Goal: Information Seeking & Learning: Learn about a topic

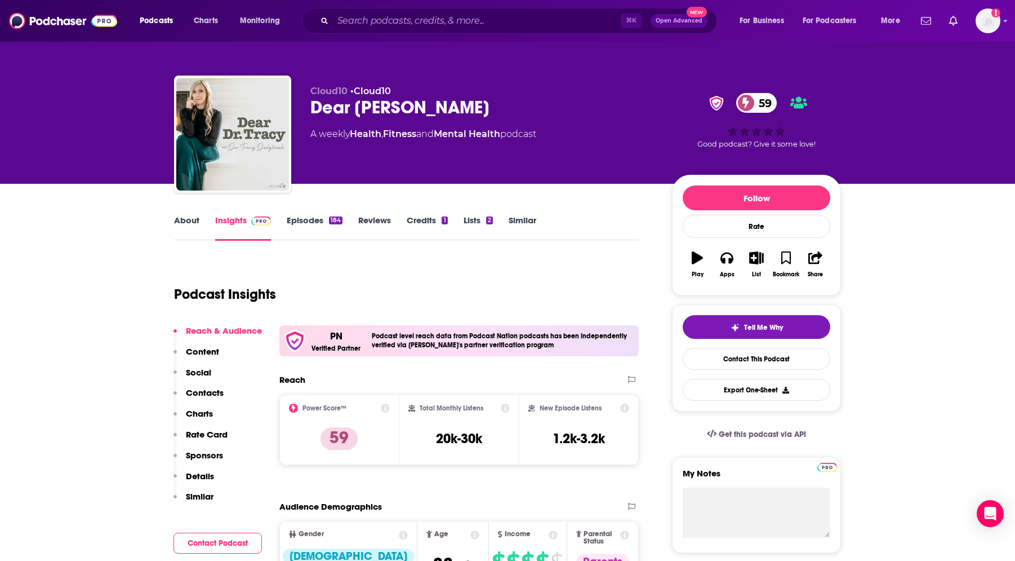
click at [191, 216] on link "About" at bounding box center [186, 228] width 25 height 26
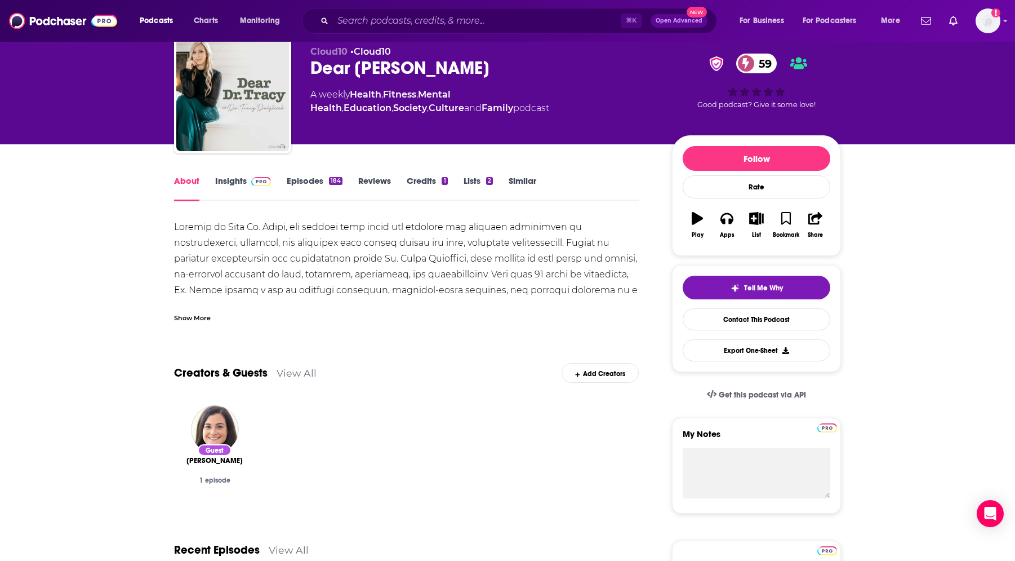
scroll to position [18, 0]
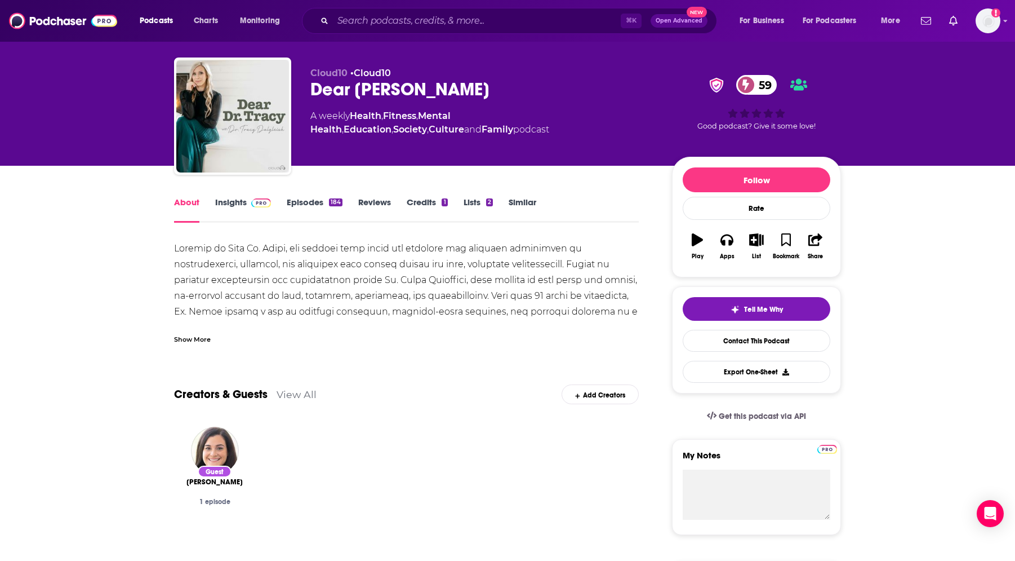
click at [240, 204] on link "Insights" at bounding box center [243, 210] width 56 height 26
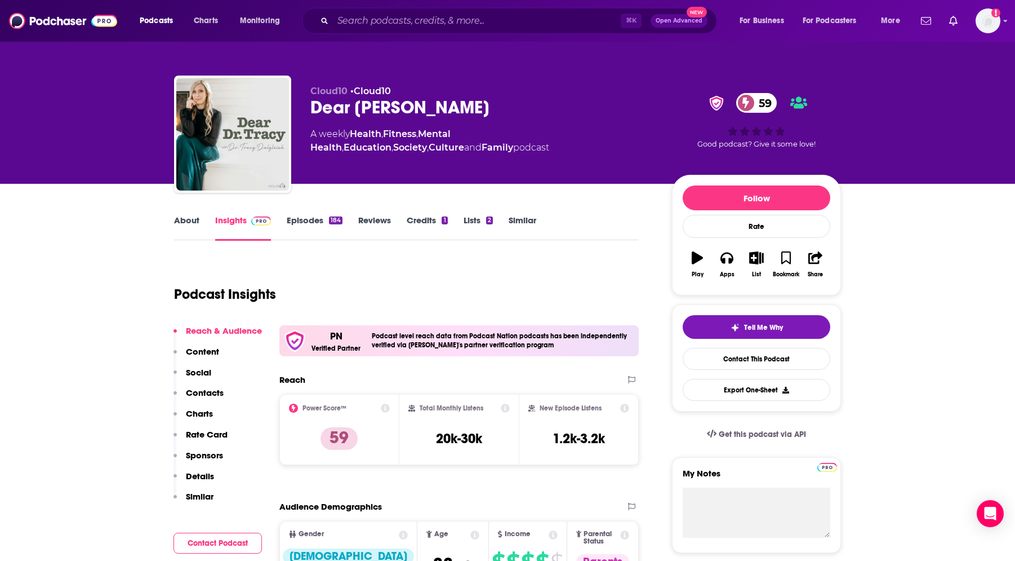
click at [392, 142] on link "Education" at bounding box center [368, 147] width 48 height 11
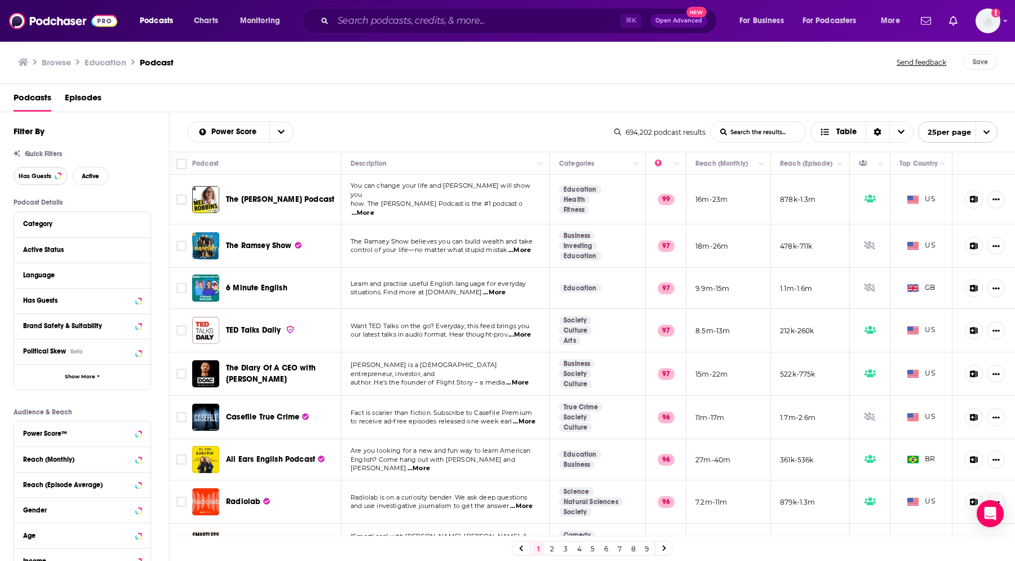
click at [23, 179] on span "Has Guests" at bounding box center [35, 176] width 33 height 6
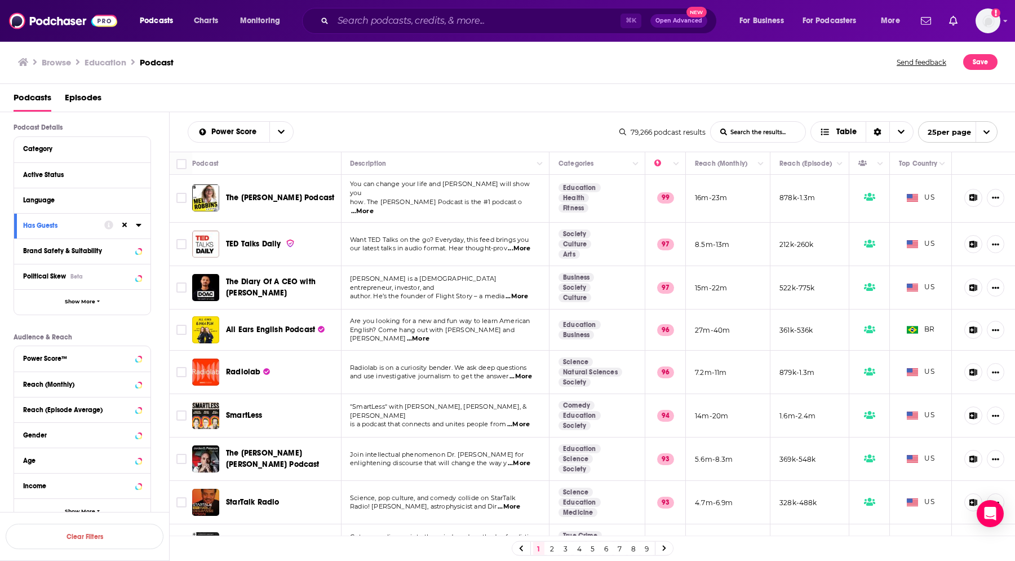
scroll to position [79, 0]
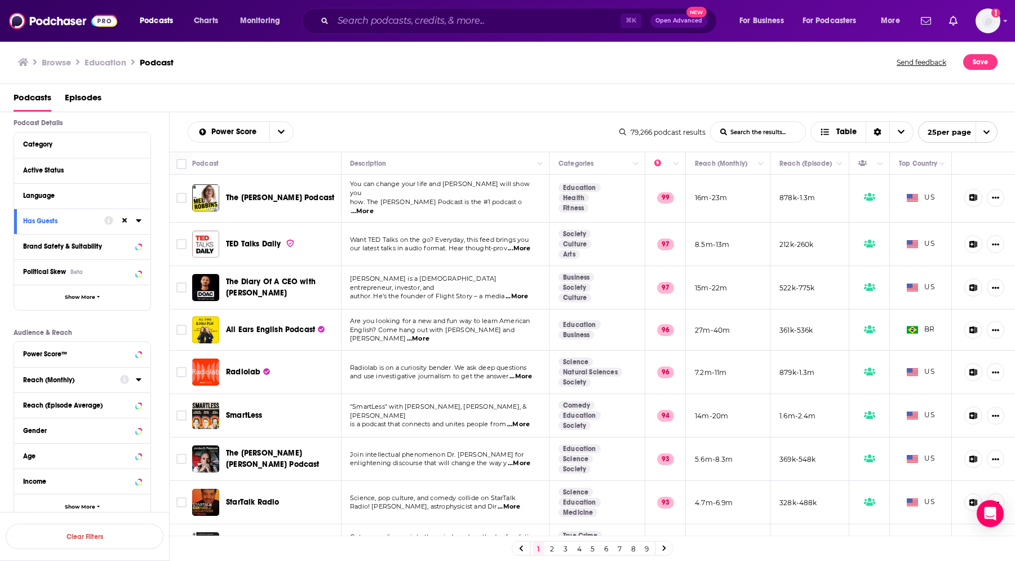
click at [102, 378] on div "Reach (Monthly)" at bounding box center [68, 380] width 90 height 8
click at [119, 406] on input "number" at bounding box center [113, 399] width 56 height 18
click at [63, 398] on input "number" at bounding box center [51, 399] width 56 height 18
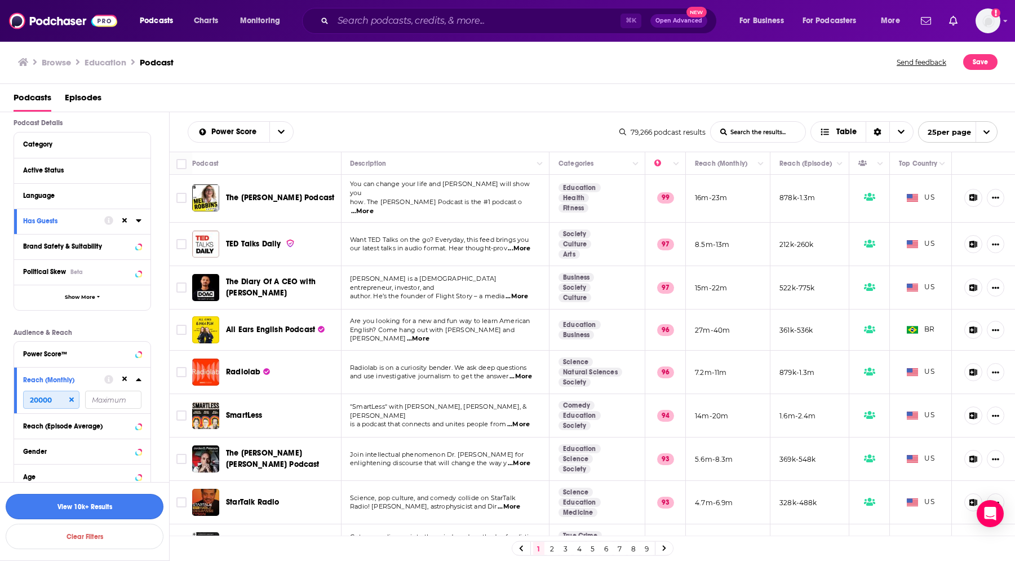
type input "20000"
click at [114, 507] on button "View 10k+ Results" at bounding box center [85, 505] width 158 height 25
click at [68, 170] on div "Active Status" at bounding box center [68, 170] width 90 height 8
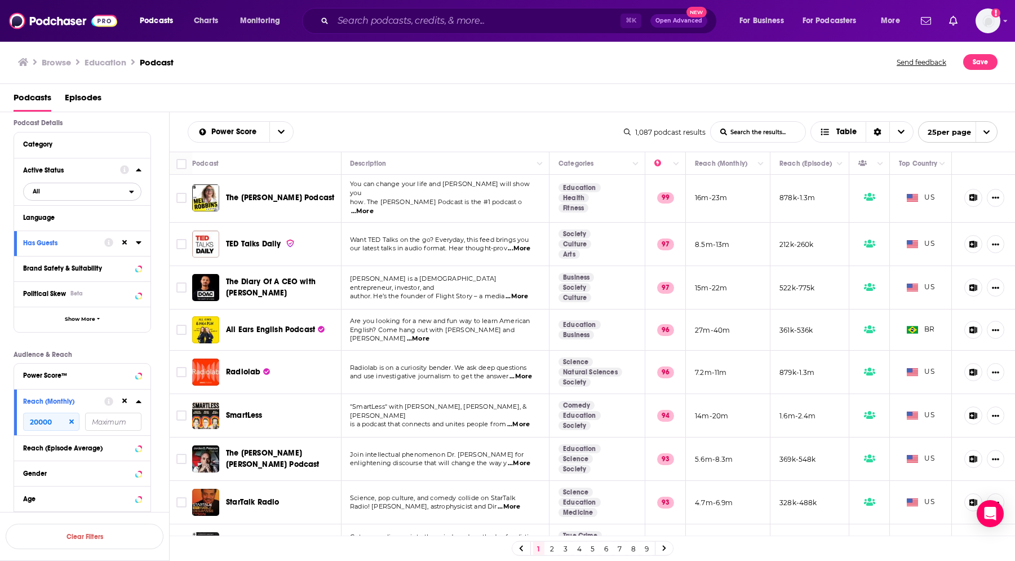
click at [68, 197] on span "All" at bounding box center [76, 191] width 105 height 15
click at [69, 230] on span "Active" at bounding box center [58, 228] width 59 height 6
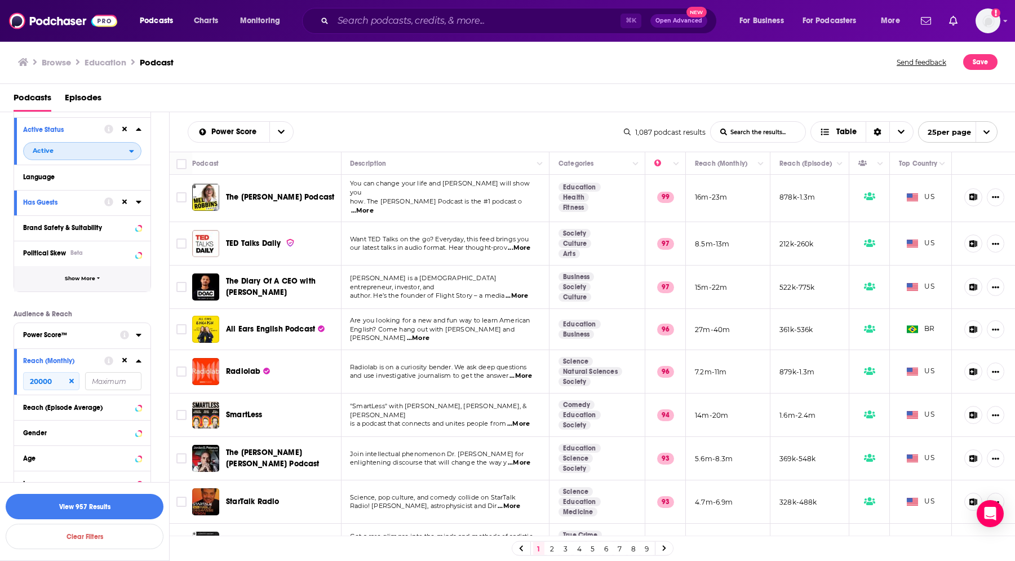
scroll to position [133, 0]
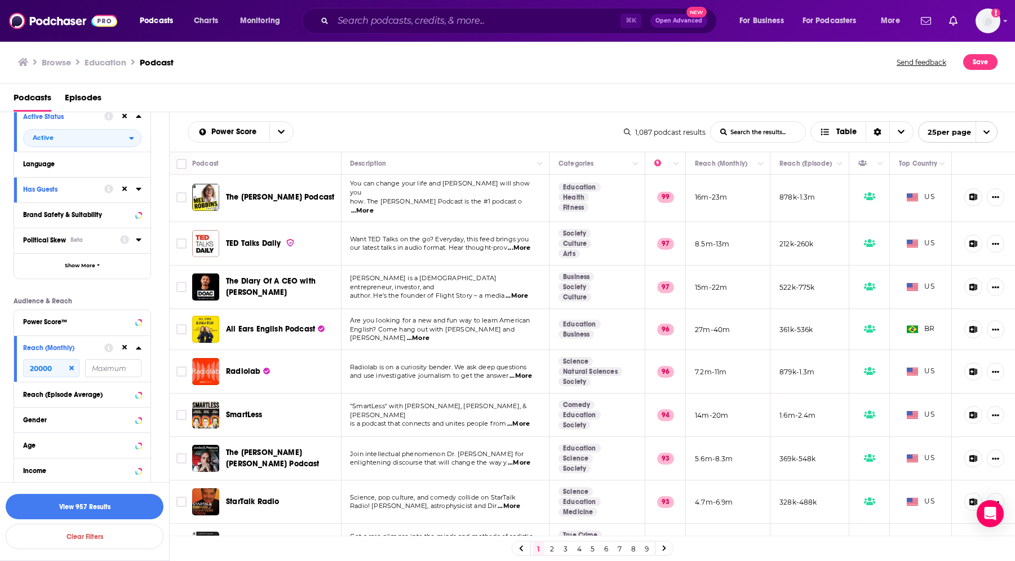
click at [112, 247] on button "Political Skew Beta" at bounding box center [71, 240] width 97 height 14
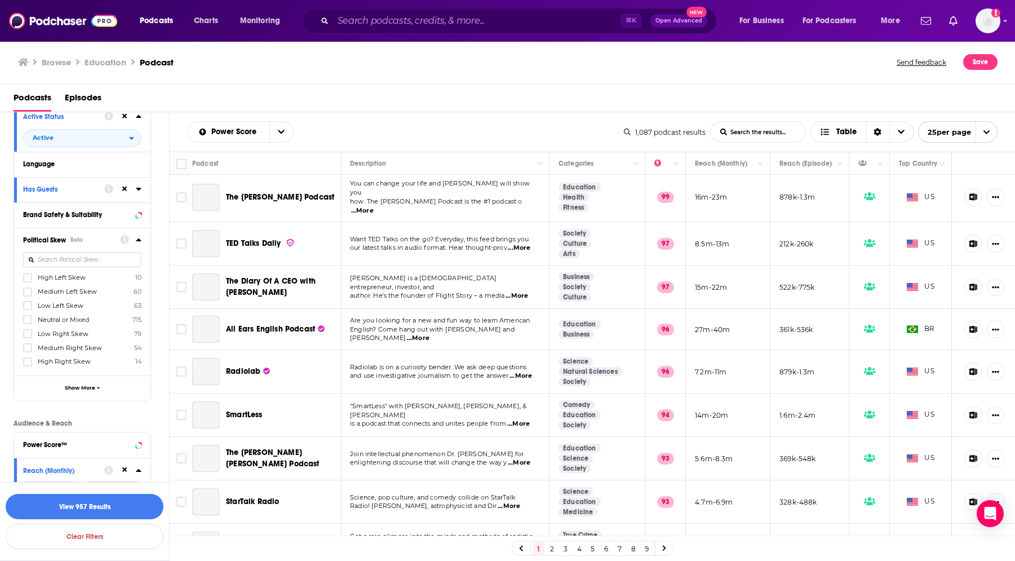
click at [112, 241] on div "Political Skew Beta" at bounding box center [68, 240] width 90 height 8
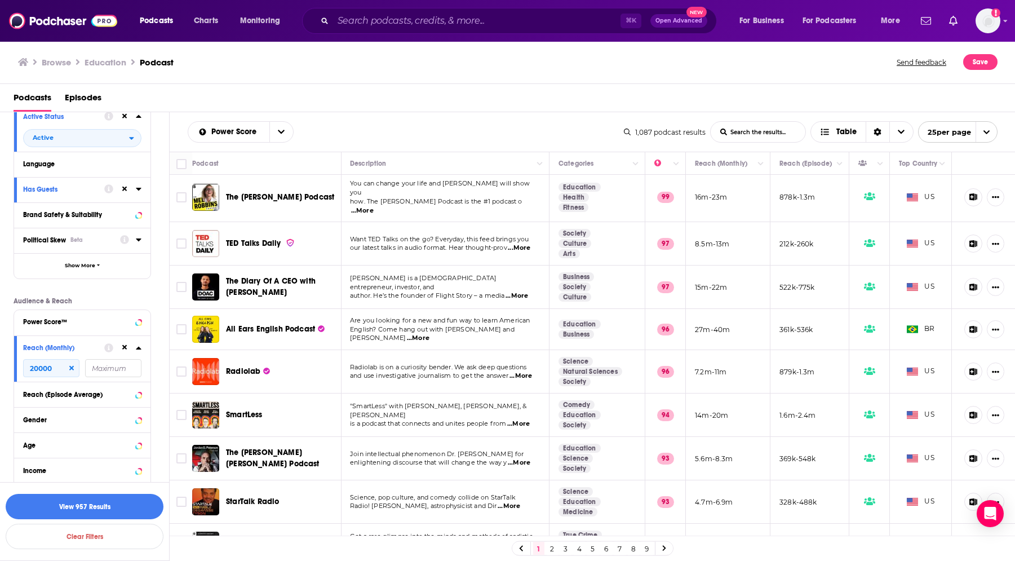
click at [105, 244] on div "Political Skew Beta" at bounding box center [68, 240] width 90 height 8
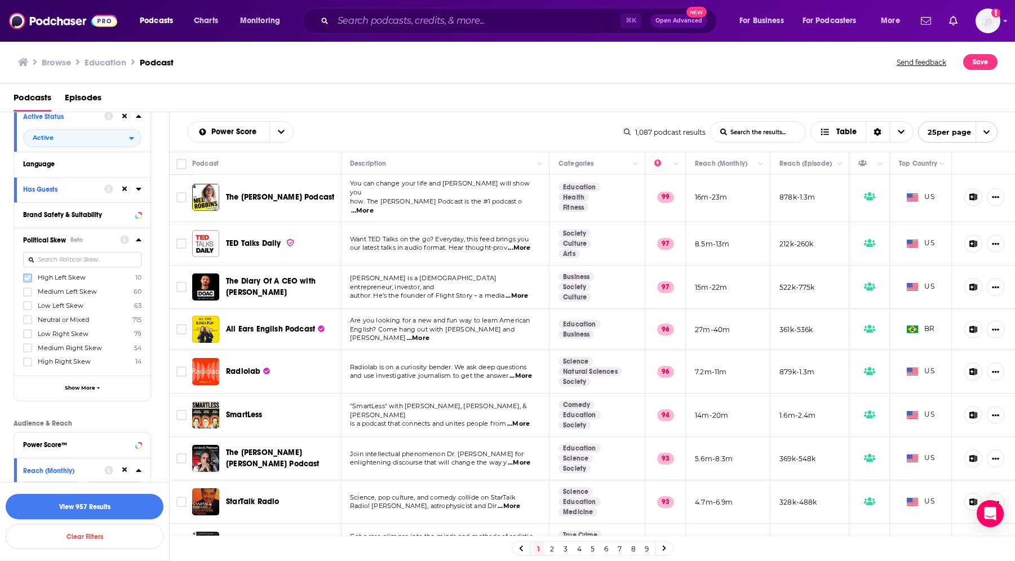
click at [28, 279] on icon at bounding box center [27, 277] width 7 height 5
click at [28, 296] on label at bounding box center [27, 291] width 9 height 9
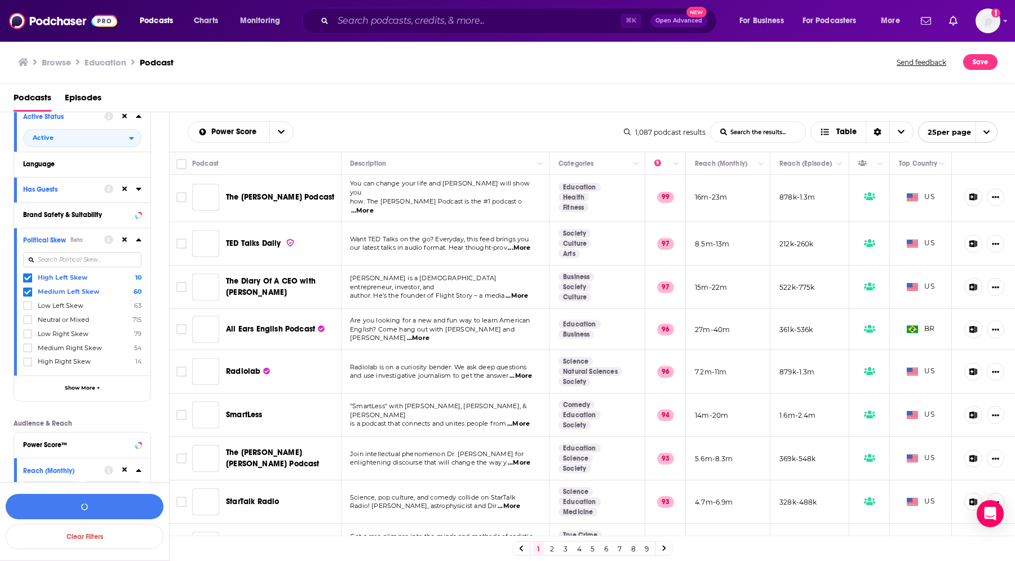
click at [26, 308] on icon at bounding box center [27, 305] width 7 height 5
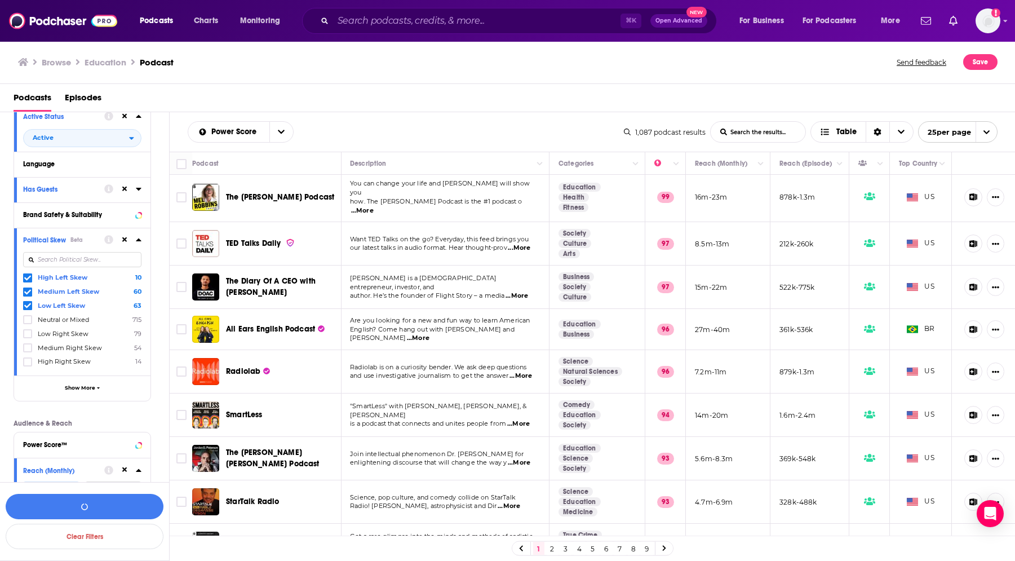
click at [28, 322] on icon at bounding box center [27, 319] width 7 height 7
click at [122, 507] on button "View 60 Results" at bounding box center [85, 505] width 158 height 25
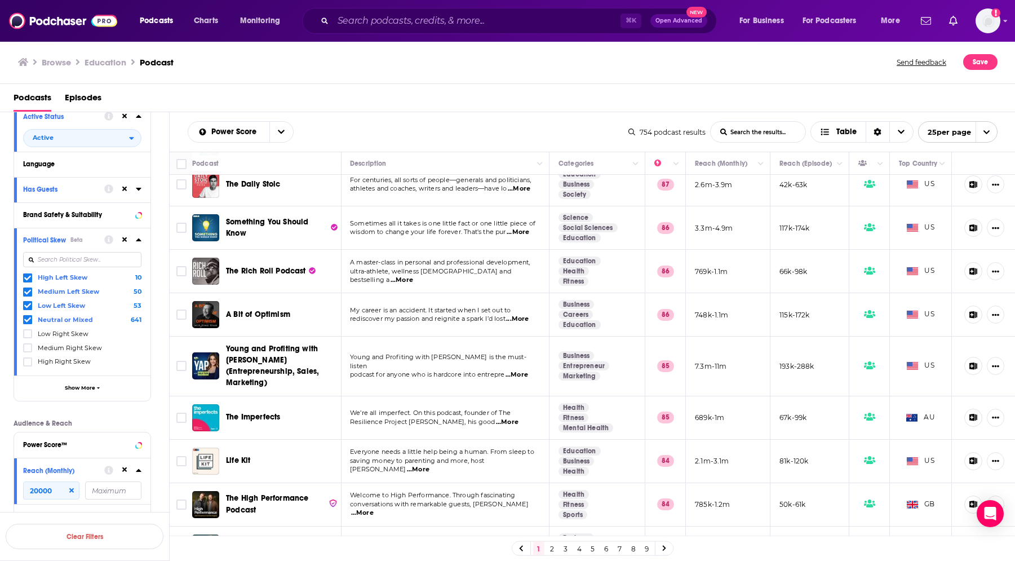
scroll to position [721, 1]
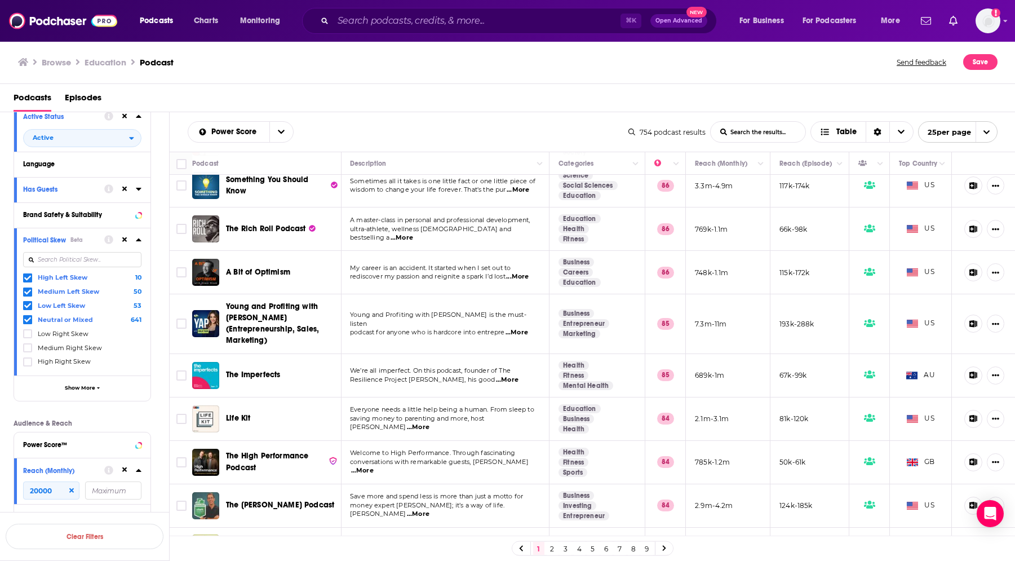
click at [524, 548] on span "...More" at bounding box center [517, 552] width 23 height 9
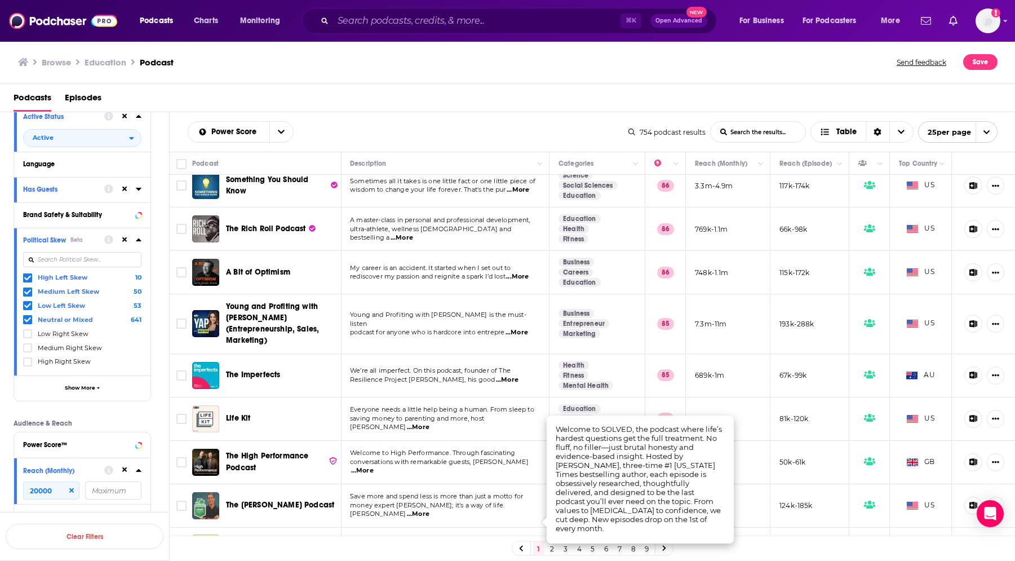
click at [524, 548] on span "...More" at bounding box center [517, 552] width 23 height 9
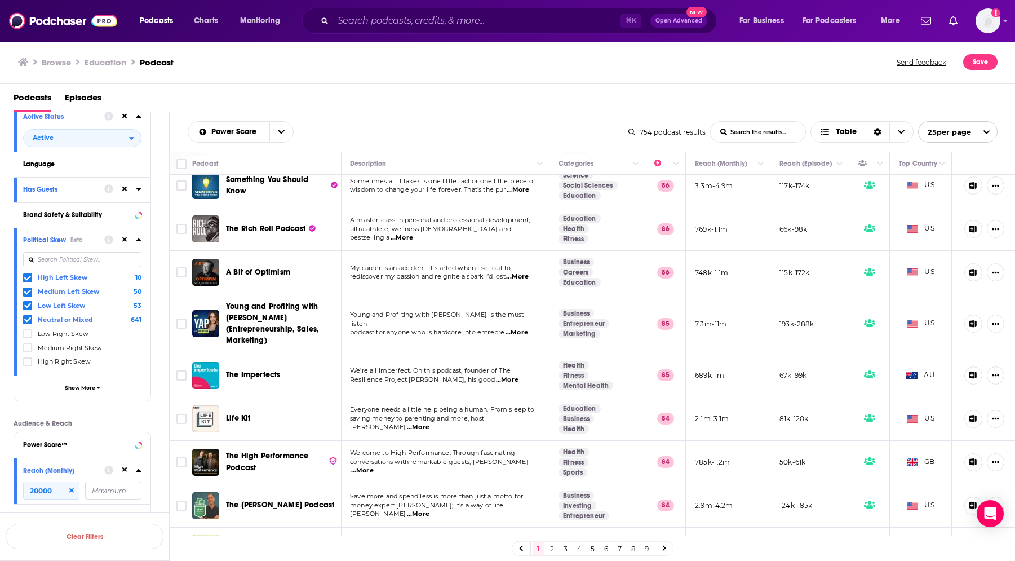
click at [549, 549] on link "2" at bounding box center [551, 548] width 11 height 14
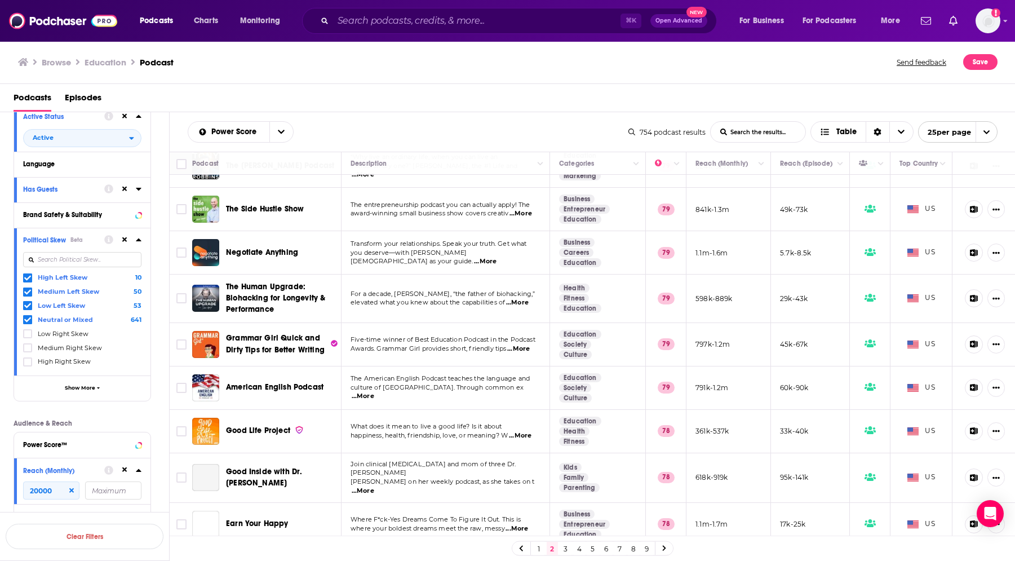
scroll to position [735, 0]
click at [565, 551] on link "3" at bounding box center [565, 548] width 11 height 14
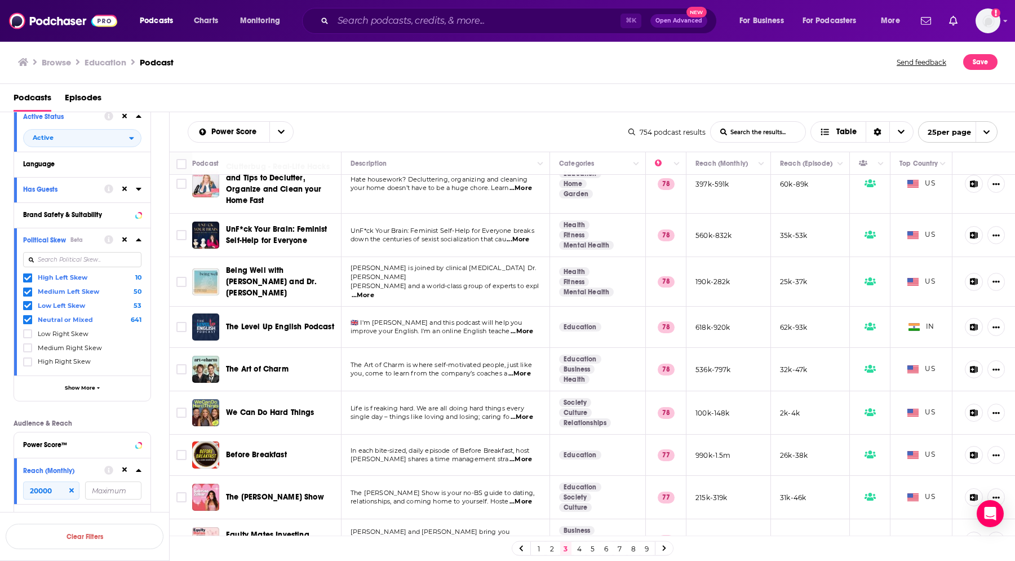
scroll to position [103, 0]
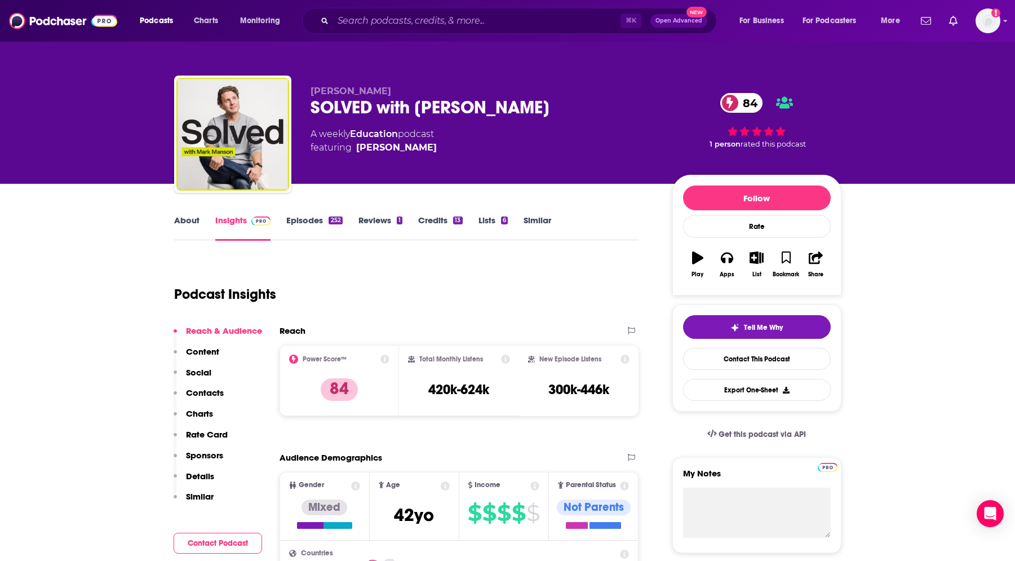
click at [315, 224] on link "Episodes 252" at bounding box center [314, 228] width 56 height 26
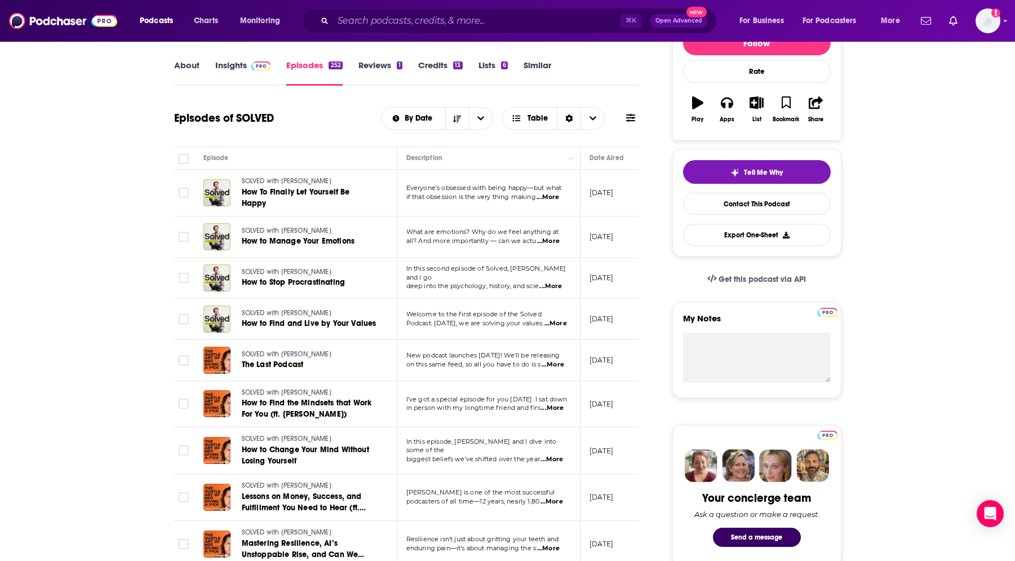
scroll to position [154, 0]
click at [553, 199] on td "Everyone’s obsessed with being happy—but what if that obsession is the very thi…" at bounding box center [488, 193] width 183 height 47
click at [553, 195] on span "...More" at bounding box center [547, 197] width 23 height 9
drag, startPoint x: 514, startPoint y: 250, endPoint x: 519, endPoint y: 312, distance: 62.2
click at [548, 237] on span "...More" at bounding box center [548, 241] width 23 height 9
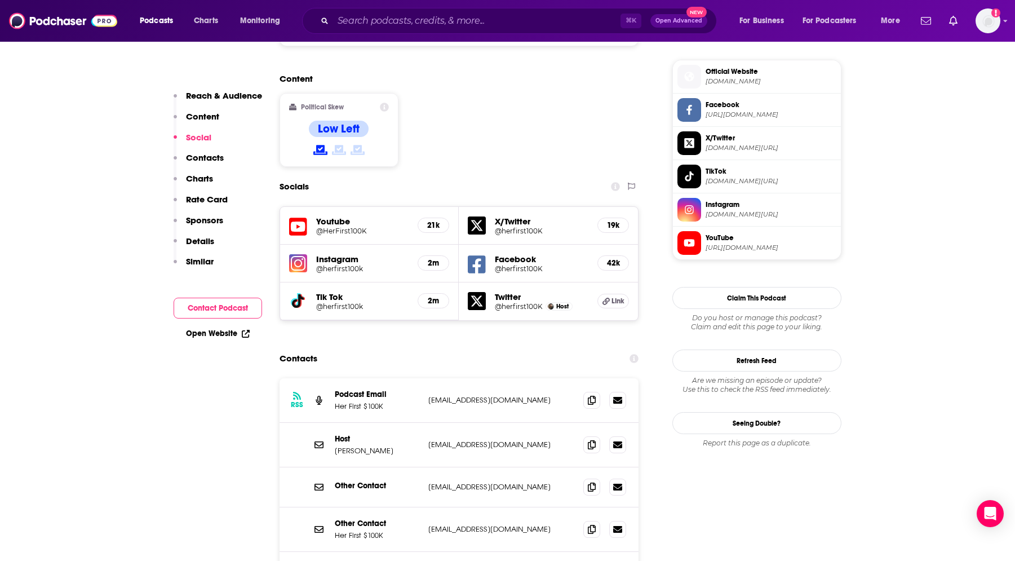
scroll to position [899, 0]
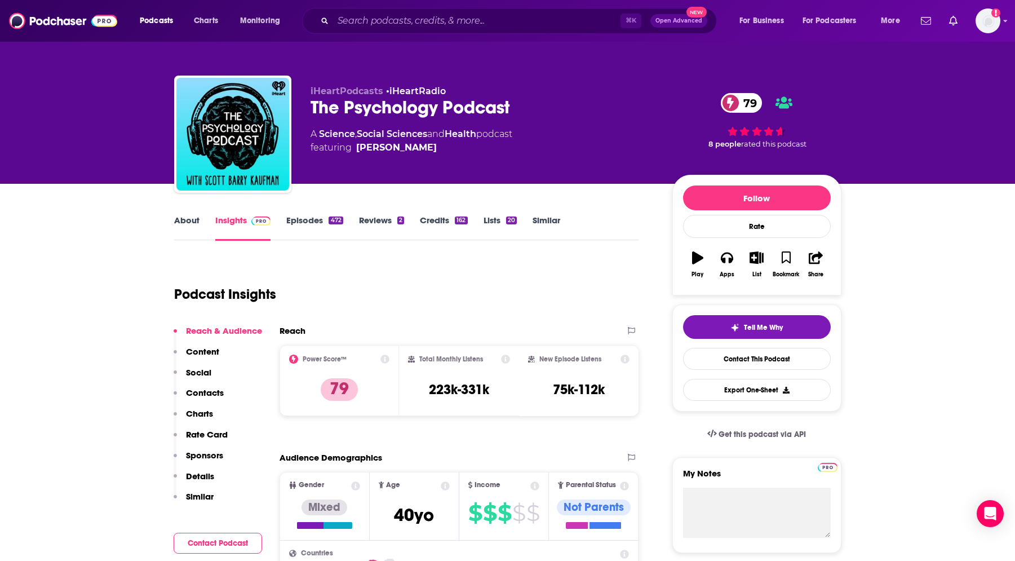
click at [194, 220] on link "About" at bounding box center [186, 228] width 25 height 26
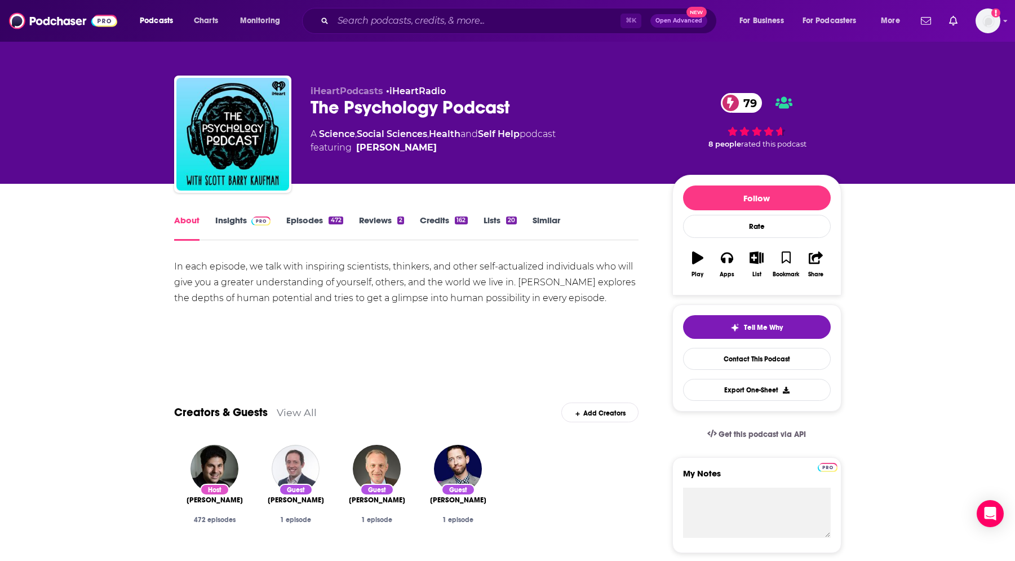
click at [301, 225] on link "Episodes 472" at bounding box center [314, 228] width 56 height 26
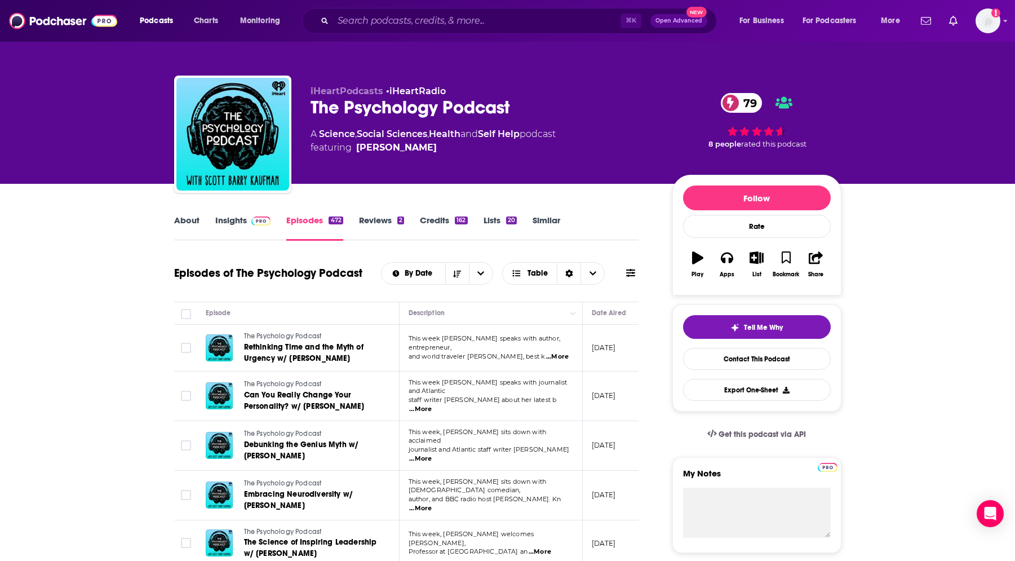
click at [241, 228] on link "Insights" at bounding box center [243, 228] width 56 height 26
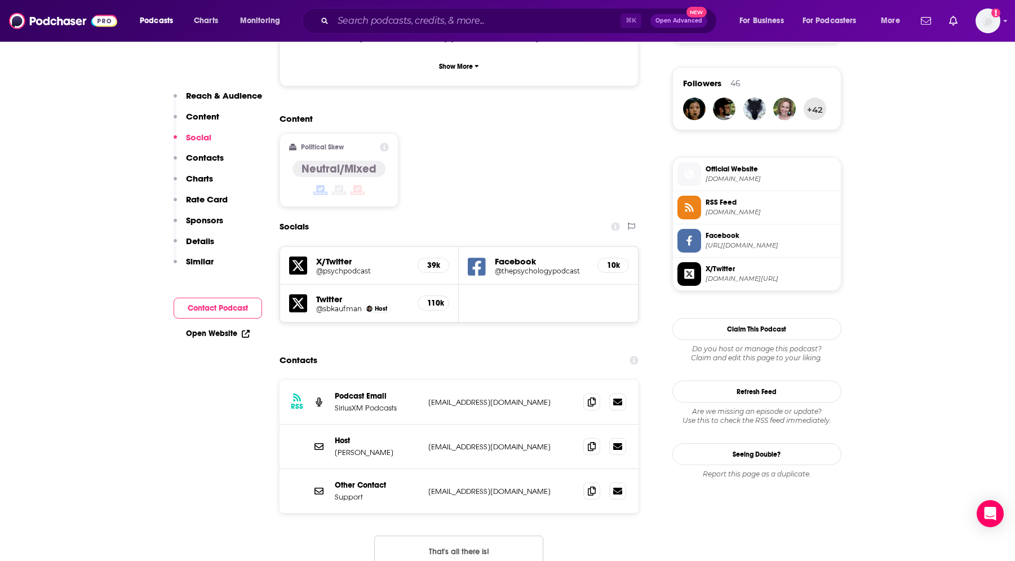
scroll to position [800, 0]
click at [592, 440] on icon at bounding box center [592, 444] width 8 height 9
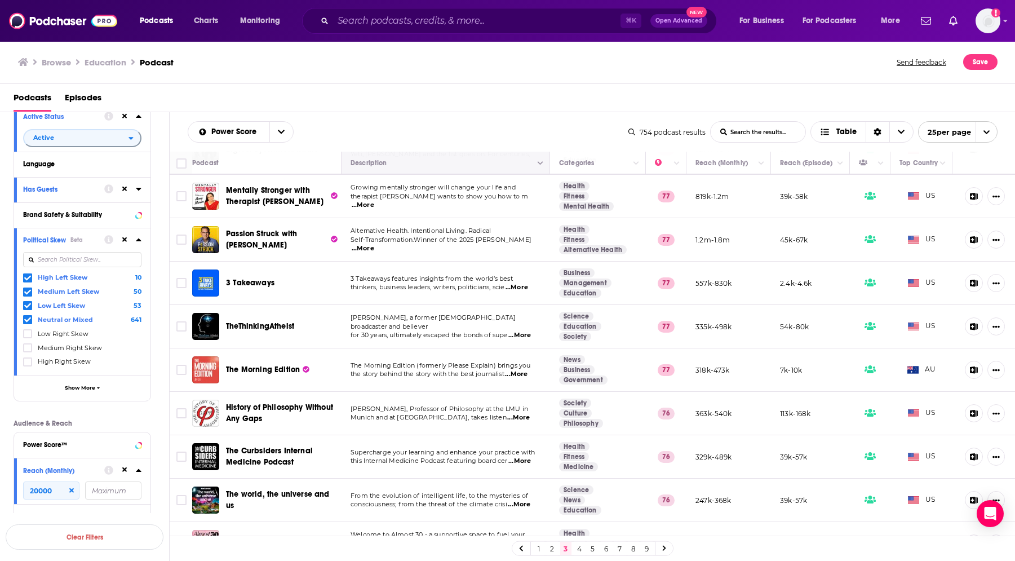
scroll to position [730, 0]
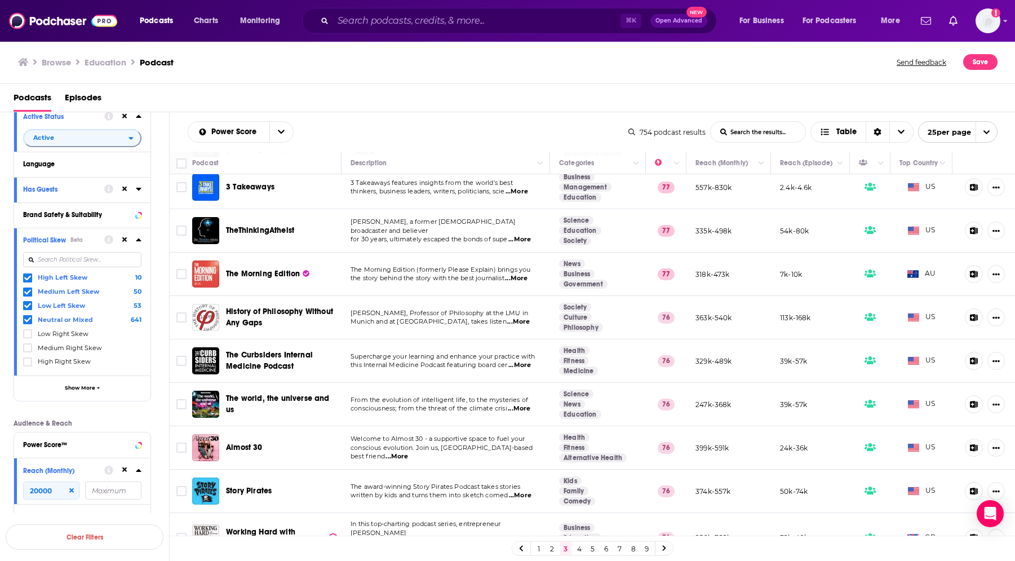
click at [580, 550] on link "4" at bounding box center [578, 548] width 11 height 14
